Goal: Task Accomplishment & Management: Manage account settings

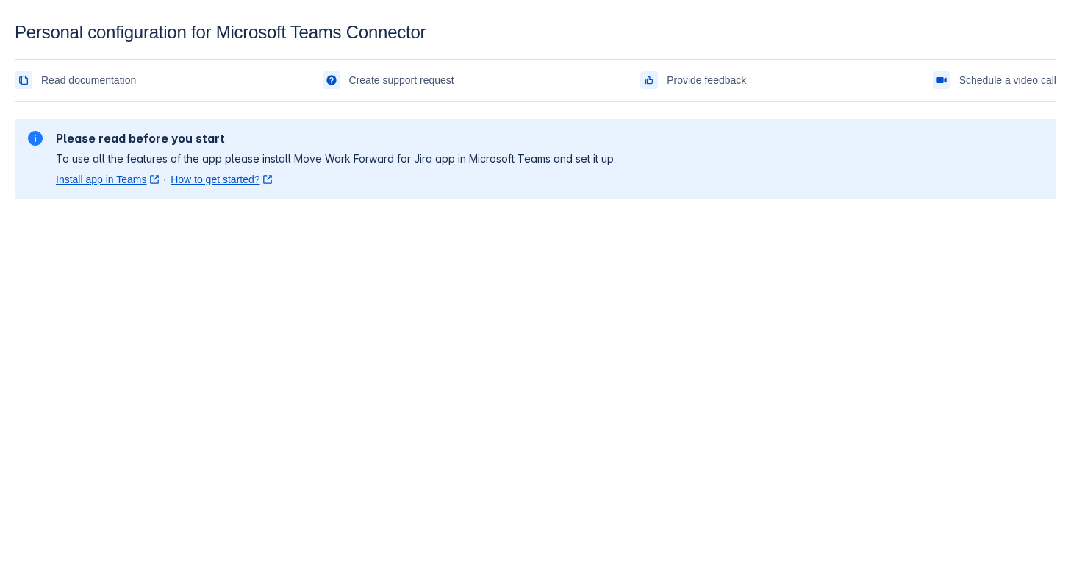
scroll to position [22, 0]
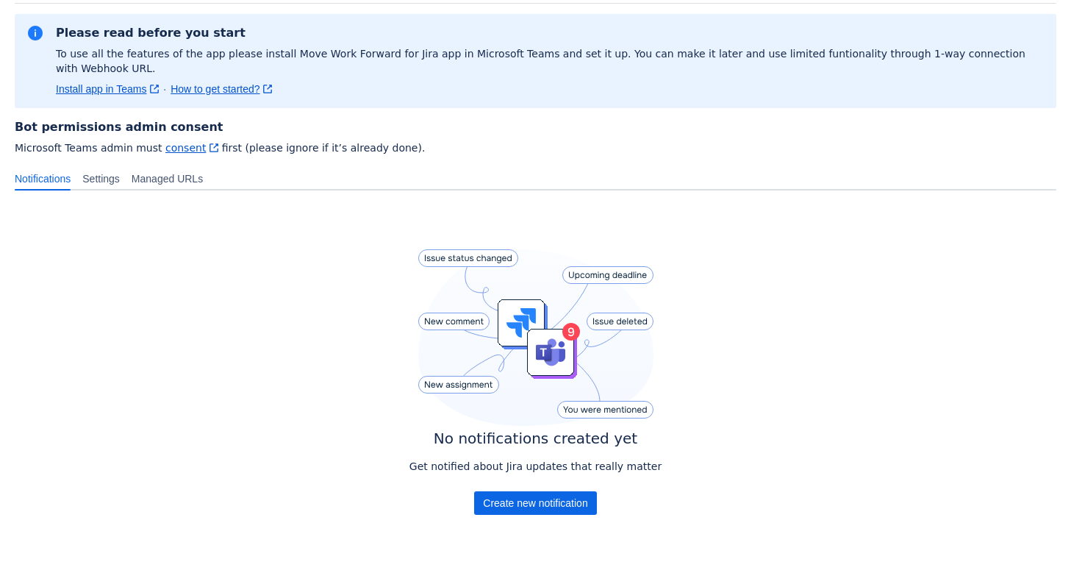
scroll to position [132, 0]
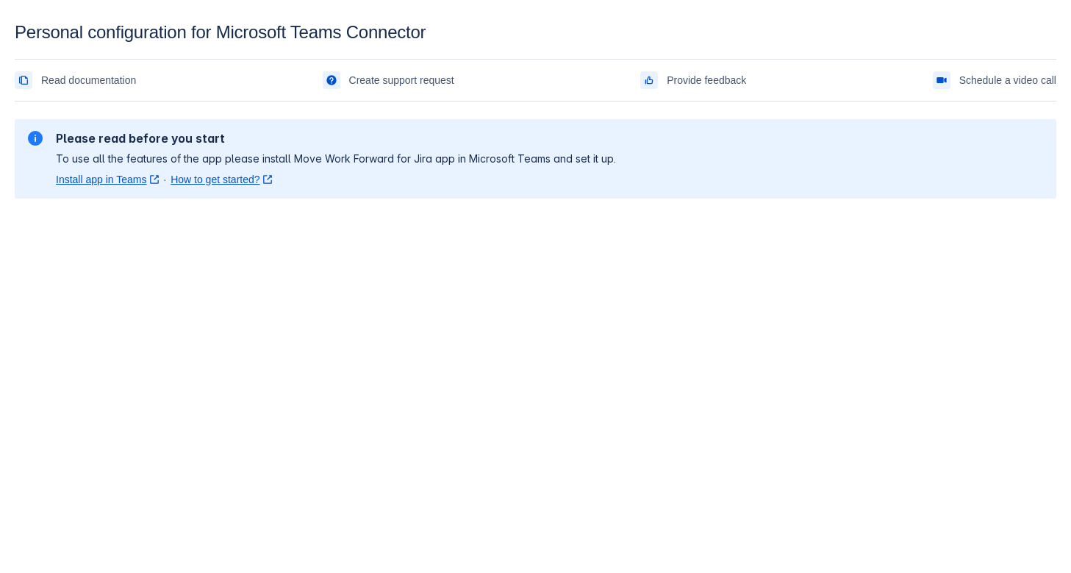
scroll to position [22, 0]
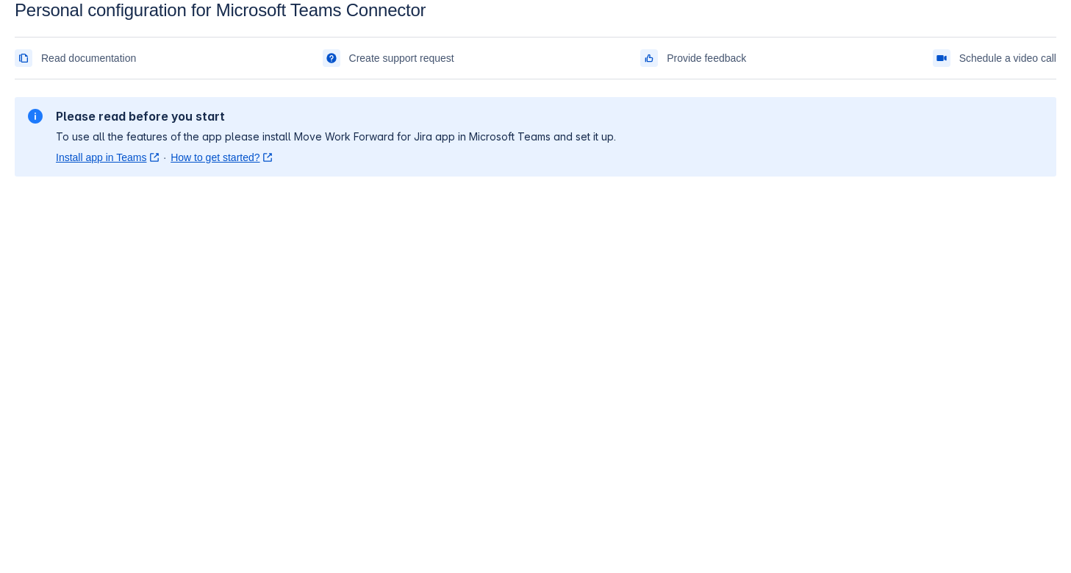
click at [172, 243] on body "Personal configuration for Microsoft Teams Connector Read documentation Create …" at bounding box center [535, 286] width 1071 height 573
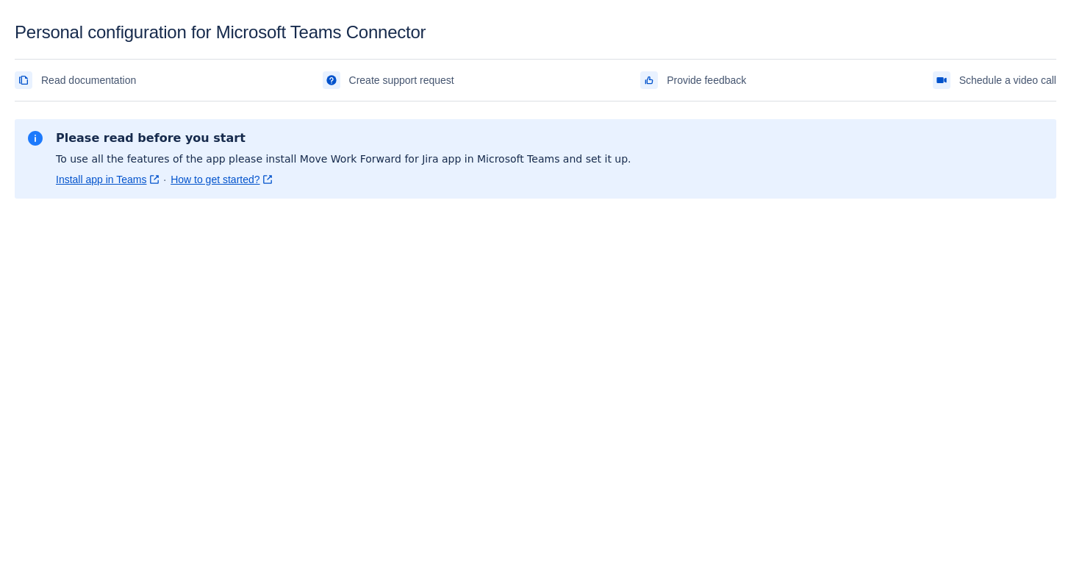
click at [328, 339] on body "Personal configuration for Microsoft Teams Connector Read documentation Create …" at bounding box center [535, 308] width 1071 height 573
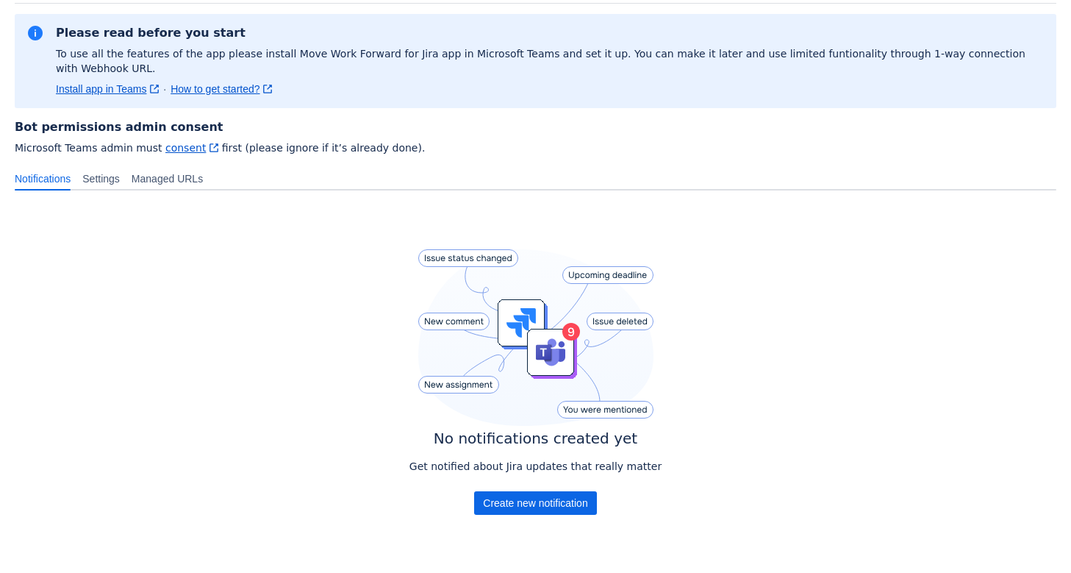
scroll to position [132, 0]
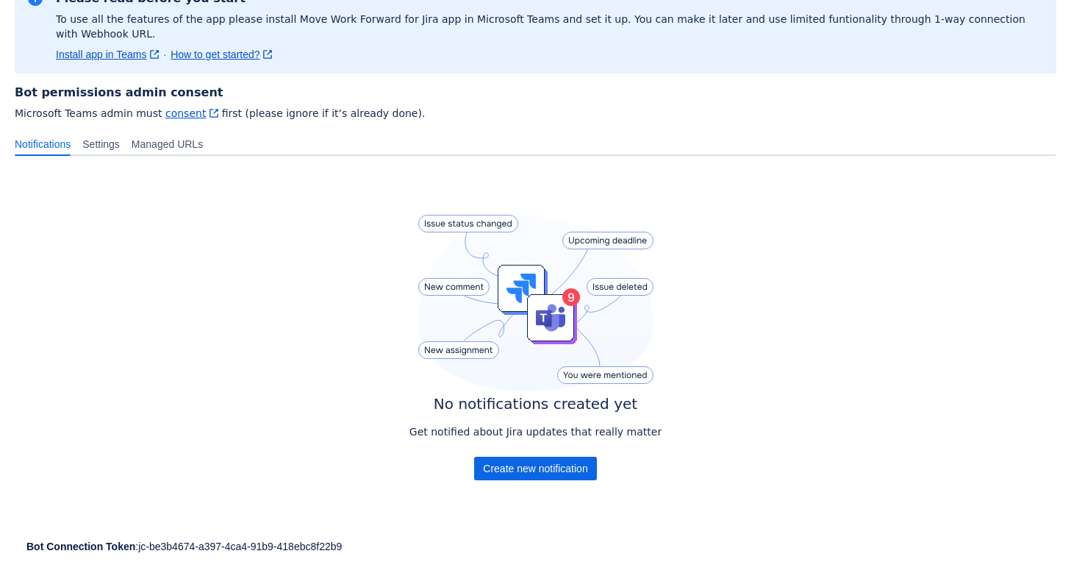
click at [208, 553] on div at bounding box center [235, 565] width 441 height 24
click at [205, 539] on div "Bot Connection Token : jc-be3b4674-a397-4ca4-91b9-418ebc8f22b9" at bounding box center [535, 546] width 1018 height 15
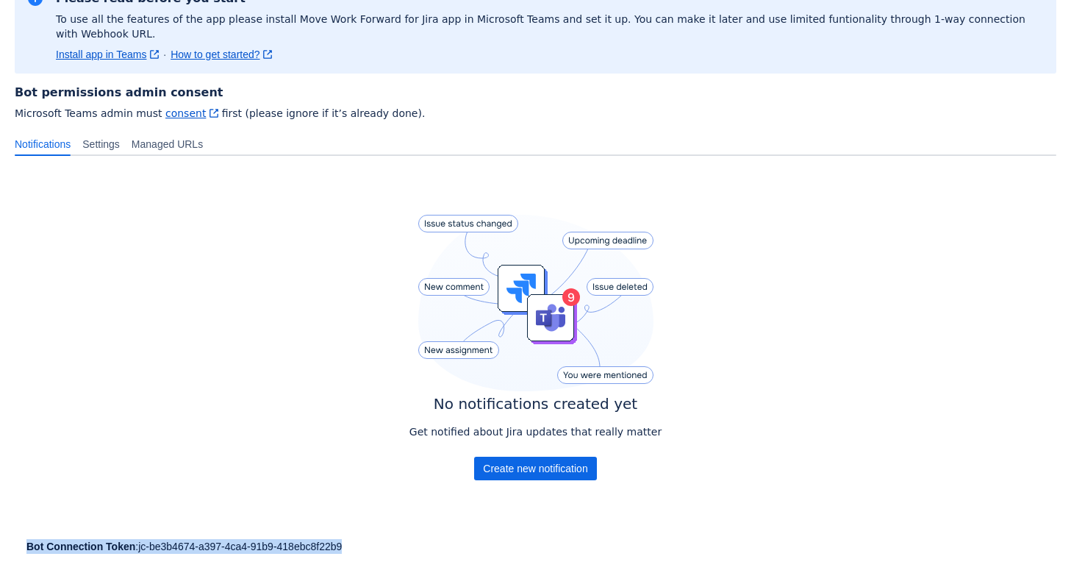
click at [205, 539] on div "Bot Connection Token : jc-be3b4674-a397-4ca4-91b9-418ebc8f22b9" at bounding box center [535, 546] width 1018 height 15
drag, startPoint x: 135, startPoint y: 535, endPoint x: 412, endPoint y: 533, distance: 277.1
click at [412, 539] on div "Bot Connection Token : jc-be3b4674-a397-4ca4-91b9-418ebc8f22b9" at bounding box center [535, 546] width 1018 height 15
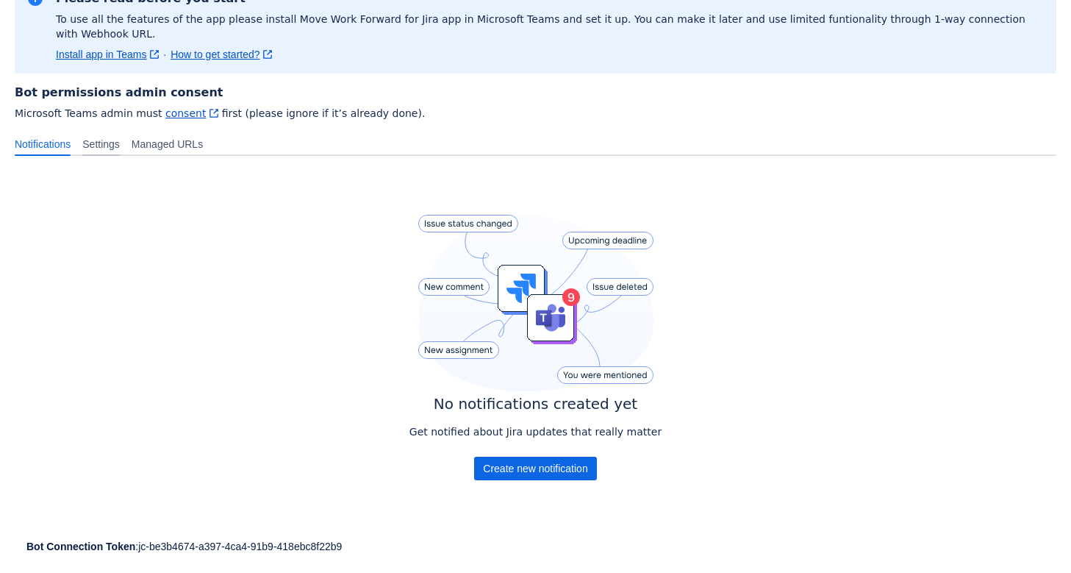
click at [111, 137] on div "Settings" at bounding box center [100, 144] width 49 height 24
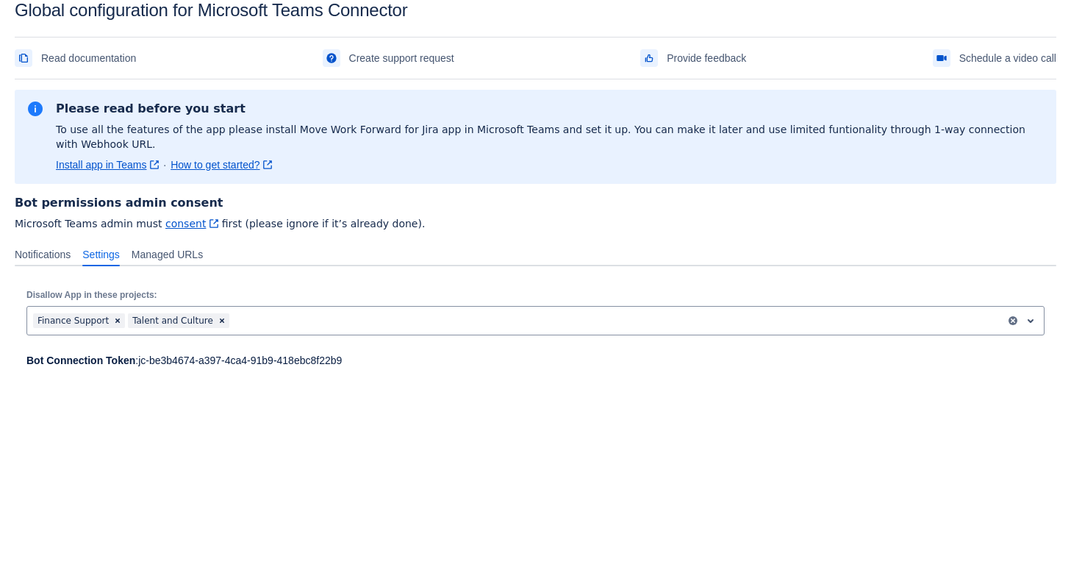
scroll to position [22, 0]
click at [185, 247] on span "Managed URLs" at bounding box center [167, 254] width 71 height 15
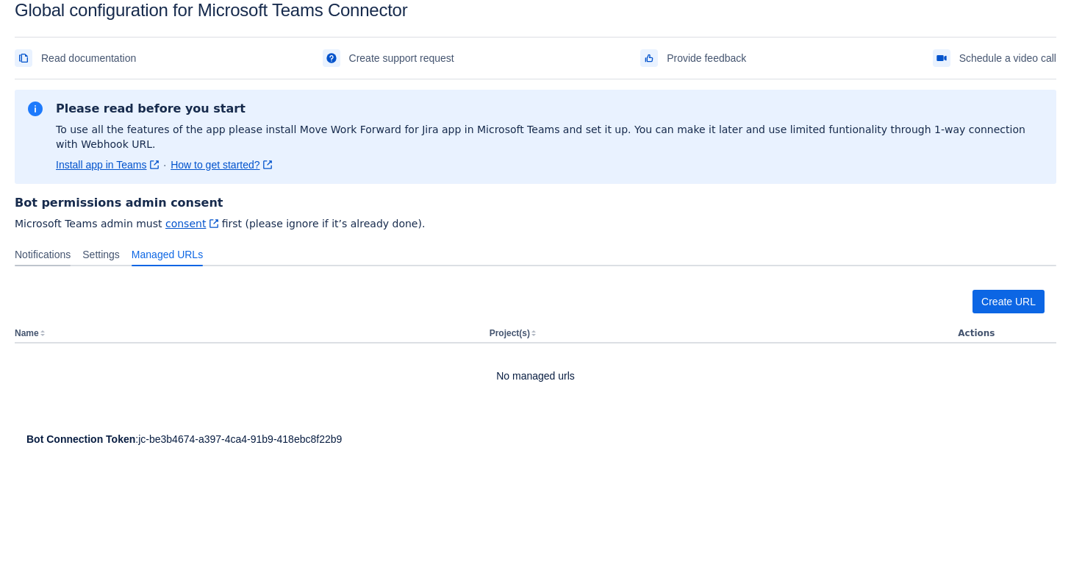
click at [34, 247] on span "Notifications" at bounding box center [43, 254] width 56 height 15
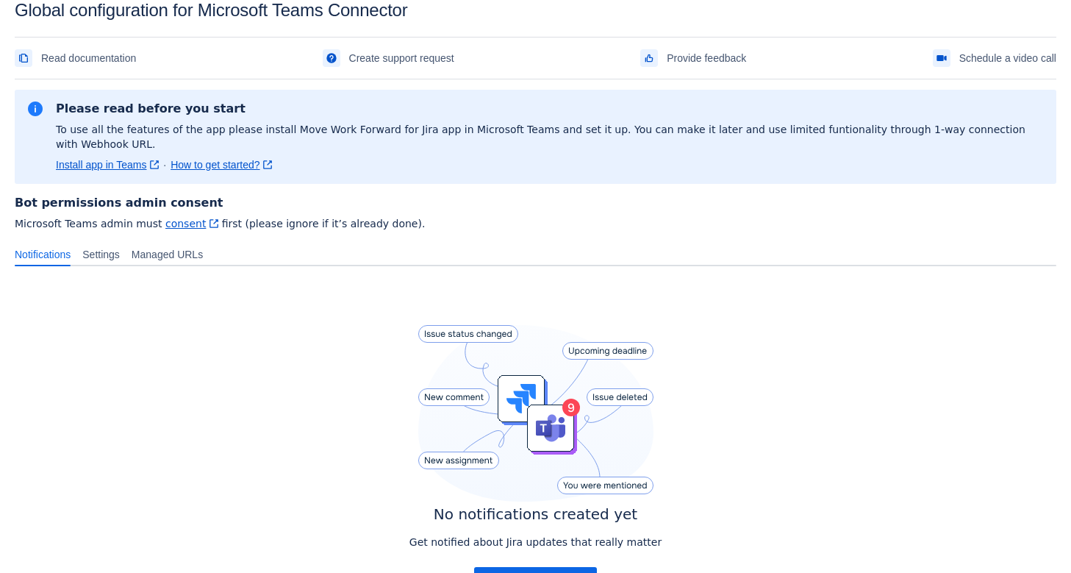
scroll to position [0, 0]
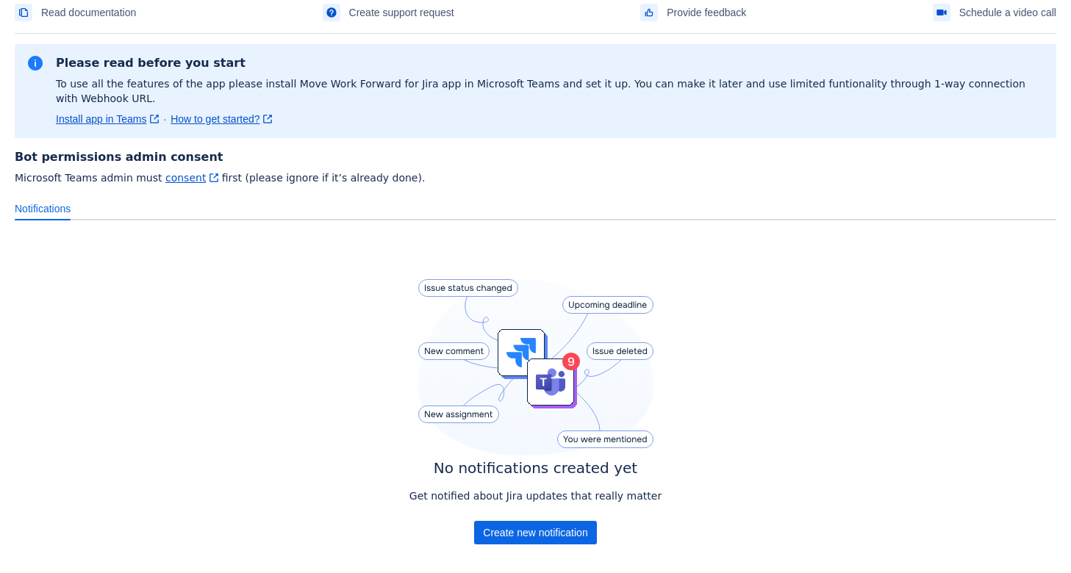
scroll to position [19, 0]
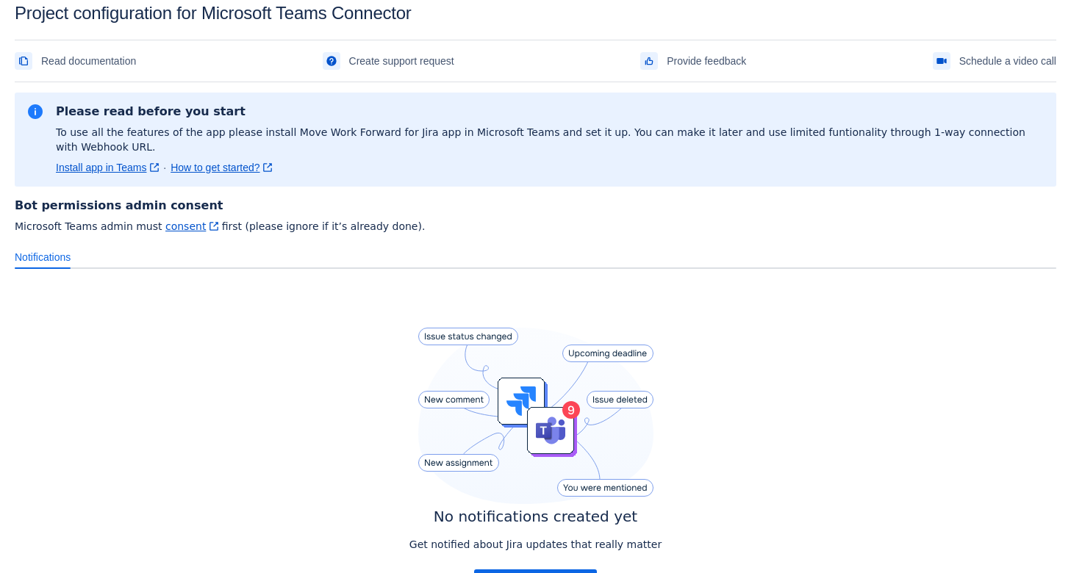
click at [645, 219] on span "Microsoft Teams admin must consent ﻿ , (opens new window) first (please ignore …" at bounding box center [535, 226] width 1041 height 15
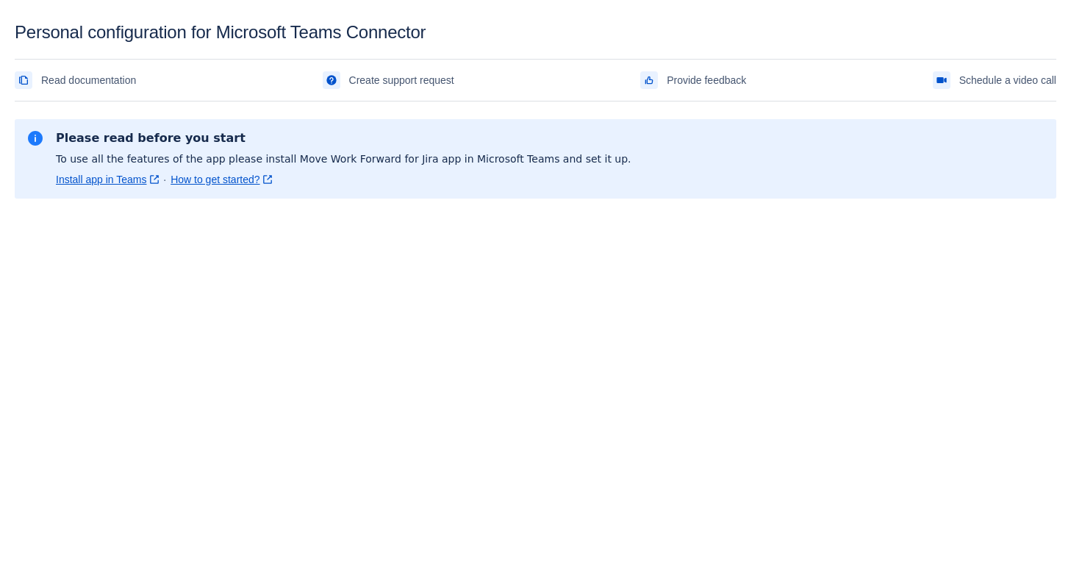
click at [759, 393] on body "Personal configuration for Microsoft Teams Connector Read documentation Create …" at bounding box center [535, 308] width 1071 height 573
click at [667, 417] on body "Personal configuration for Microsoft Teams Connector Read documentation Create …" at bounding box center [535, 308] width 1071 height 573
